Goal: Task Accomplishment & Management: Manage account settings

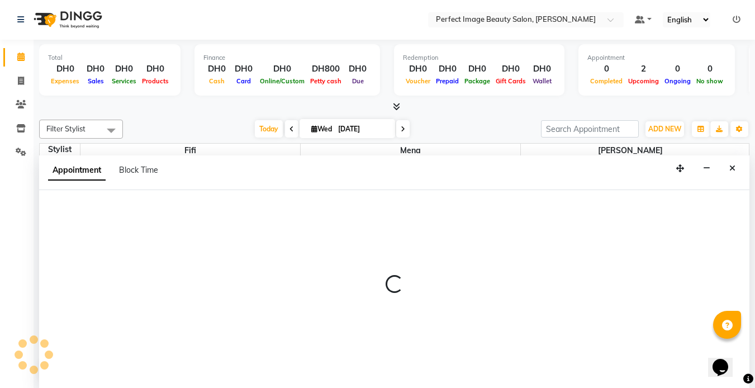
select select "85054"
select select "780"
select select "tentative"
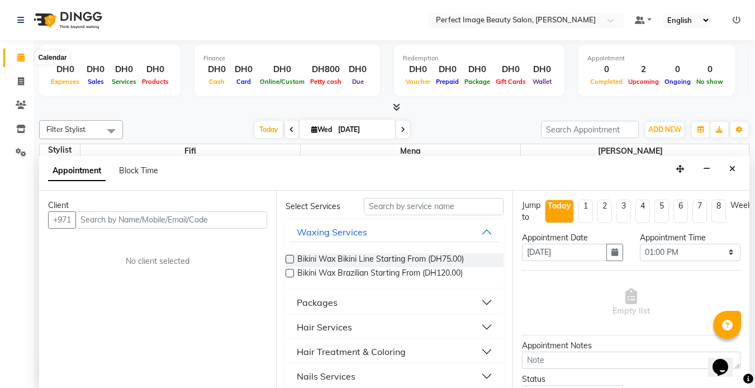
click at [19, 61] on icon at bounding box center [20, 57] width 7 height 8
click at [19, 60] on icon at bounding box center [20, 57] width 7 height 8
click at [19, 78] on icon at bounding box center [21, 81] width 6 height 8
select select "service"
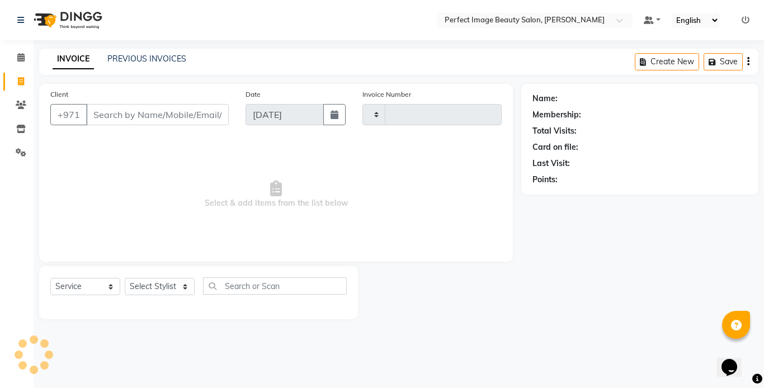
type input "0257"
select select "8564"
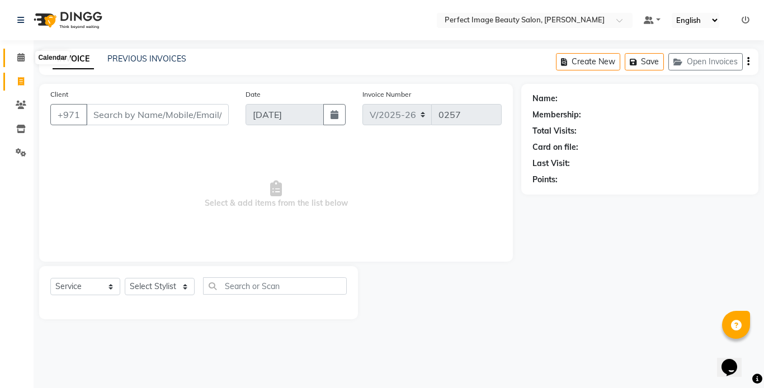
click at [18, 58] on icon at bounding box center [20, 57] width 7 height 8
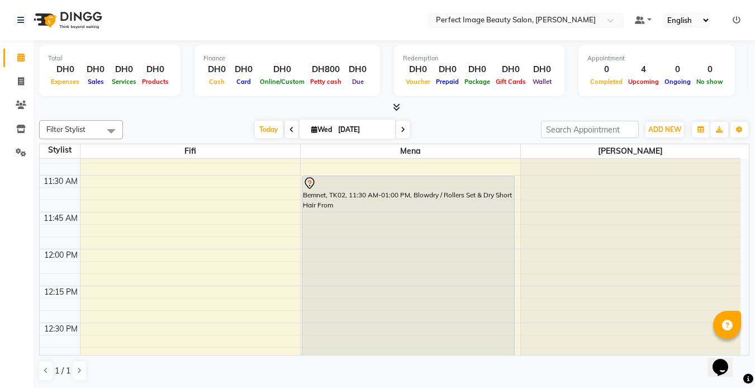
scroll to position [350, 0]
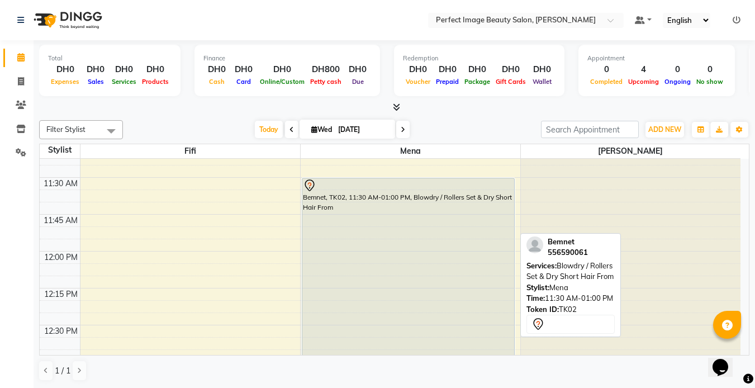
click at [356, 237] on div "Bemnet, TK02, 11:30 AM-01:00 PM, Blowdry / Rollers Set & Dry Short Hair From" at bounding box center [408, 288] width 212 height 220
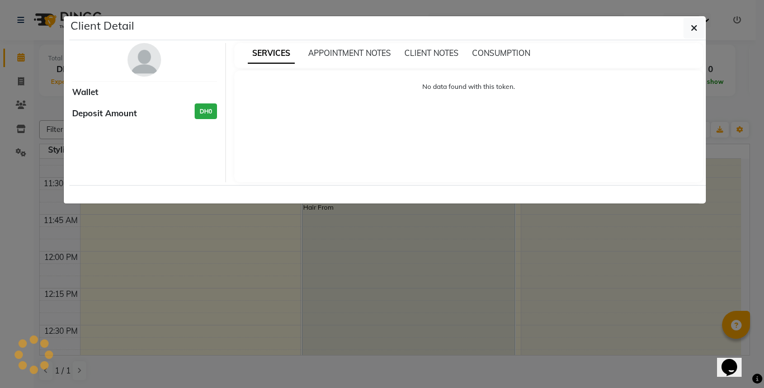
select select "7"
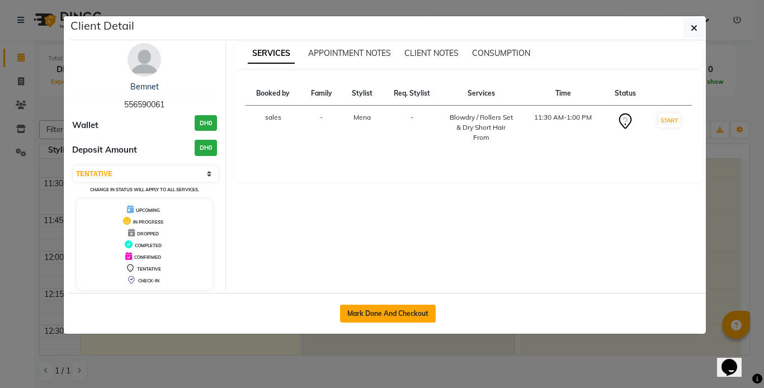
click at [371, 310] on button "Mark Done And Checkout" at bounding box center [388, 314] width 96 height 18
select select "service"
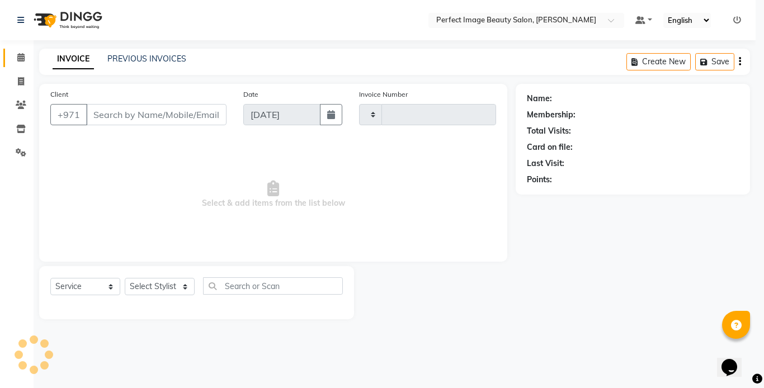
type input "0257"
select select "8564"
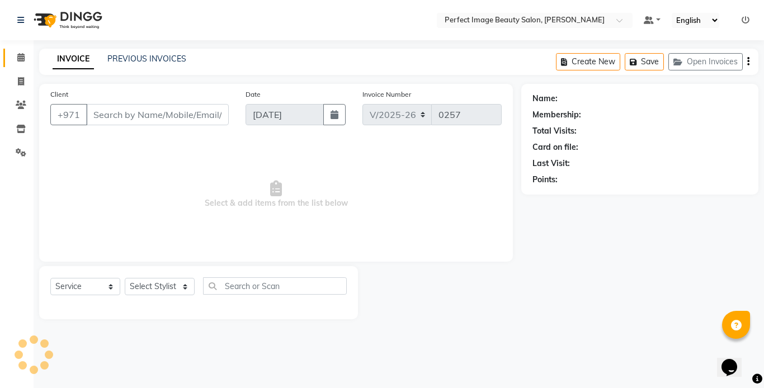
type input "55*****61"
select select "85054"
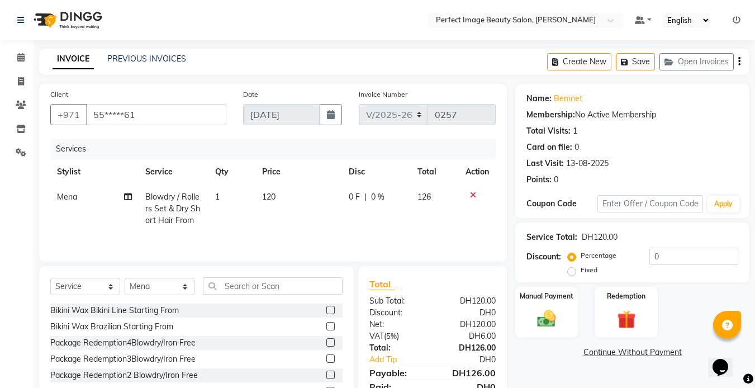
click at [267, 200] on span "120" at bounding box center [268, 197] width 13 height 10
select select "85054"
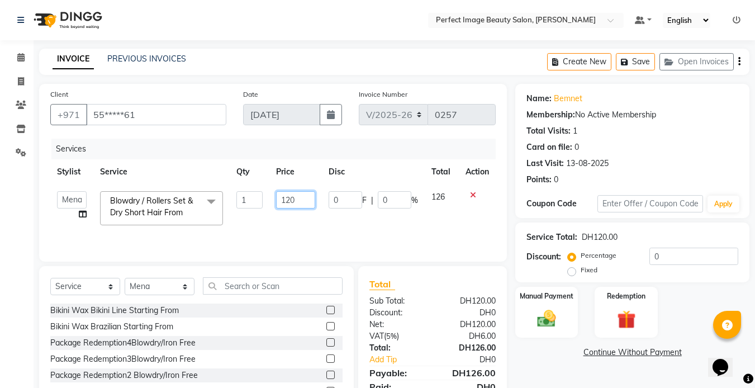
click at [288, 200] on input "120" at bounding box center [295, 199] width 39 height 17
type input "0"
click at [288, 198] on input "0" at bounding box center [295, 199] width 39 height 17
type input "150"
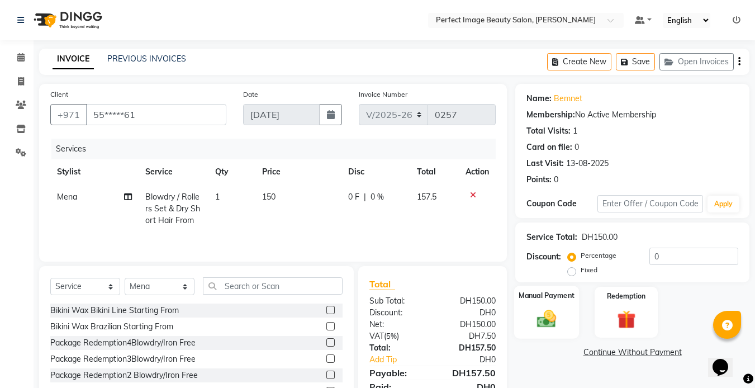
click at [556, 306] on div "Manual Payment" at bounding box center [546, 312] width 65 height 53
click at [669, 354] on span "CARD" at bounding box center [671, 353] width 24 height 13
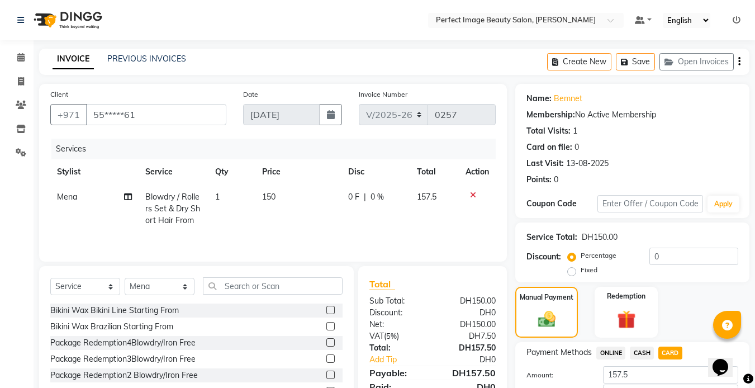
scroll to position [63, 0]
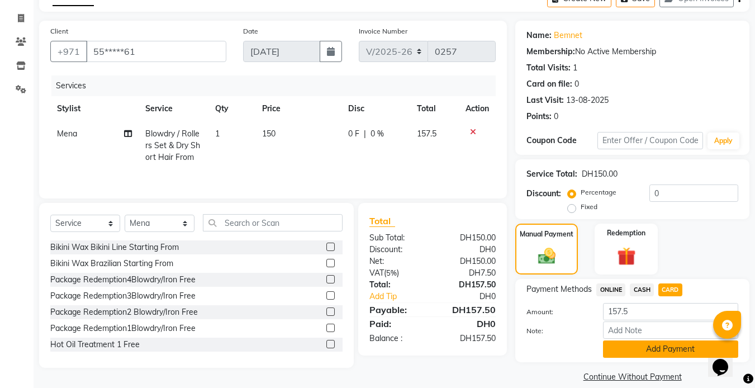
click at [661, 352] on button "Add Payment" at bounding box center [670, 348] width 135 height 17
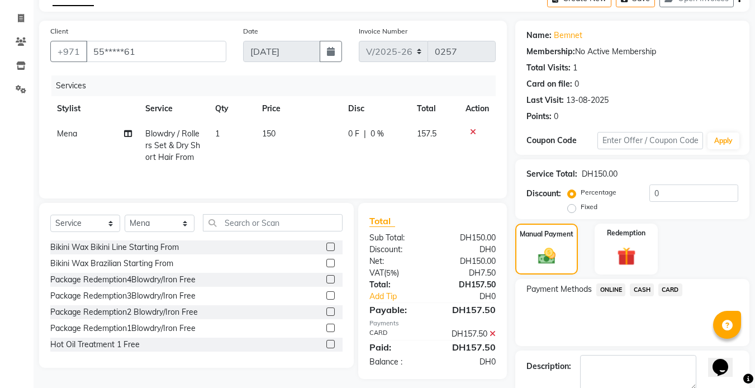
scroll to position [124, 0]
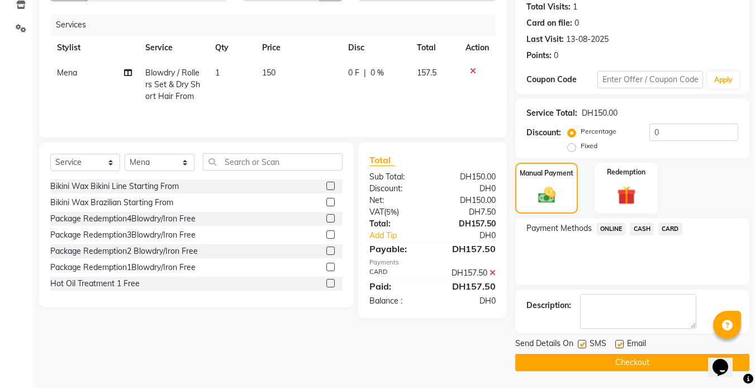
click at [628, 363] on button "Checkout" at bounding box center [632, 362] width 234 height 17
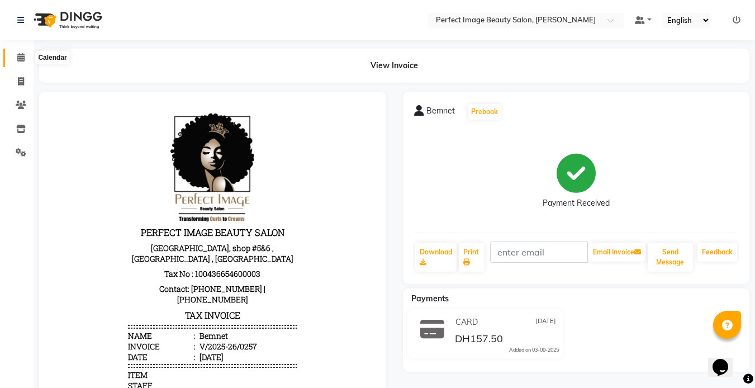
click at [20, 58] on icon at bounding box center [20, 57] width 7 height 8
